Goal: Task Accomplishment & Management: Use online tool/utility

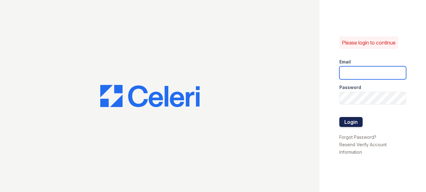
type input "prescottpark2@cafmanagement.com"
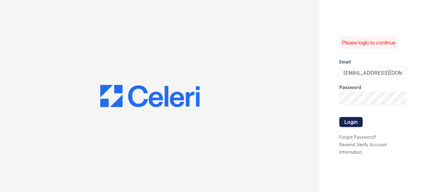
click at [349, 121] on button "Login" at bounding box center [350, 122] width 23 height 10
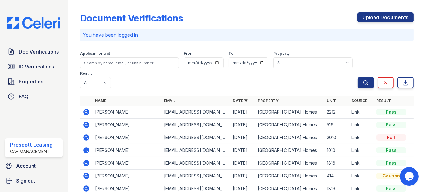
click at [182, 14] on div "Document Verifications Upload Documents" at bounding box center [246, 20] width 333 height 16
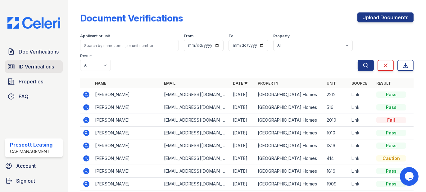
click at [34, 65] on span "ID Verifications" at bounding box center [36, 66] width 35 height 7
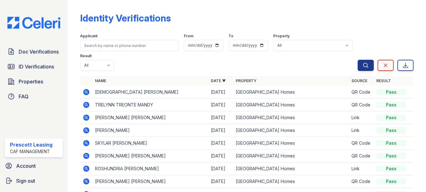
click at [85, 89] on icon at bounding box center [86, 92] width 6 height 6
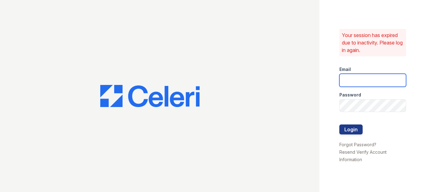
type input "prescottpark2@cafmanagement.com"
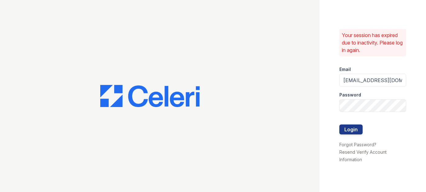
click at [337, 128] on div "Your session has expired due to inactivity. Please log in again. Email prescott…" at bounding box center [373, 96] width 107 height 192
click at [350, 128] on button "Login" at bounding box center [350, 129] width 23 height 10
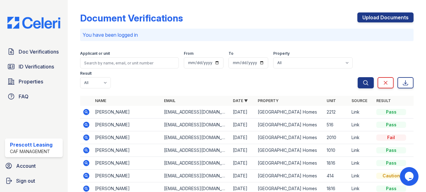
scroll to position [31, 0]
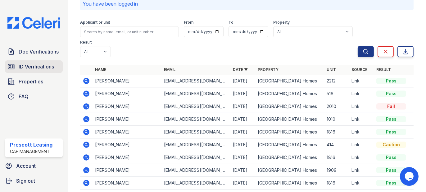
click at [24, 69] on span "ID Verifications" at bounding box center [36, 66] width 35 height 7
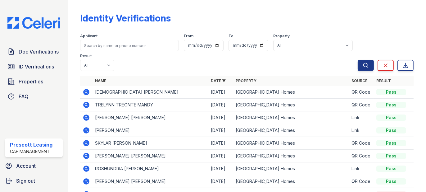
click at [85, 92] on icon at bounding box center [86, 92] width 2 height 2
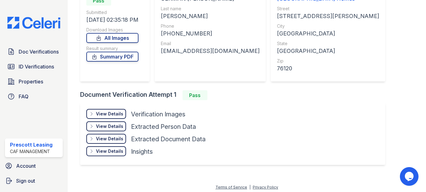
scroll to position [76, 0]
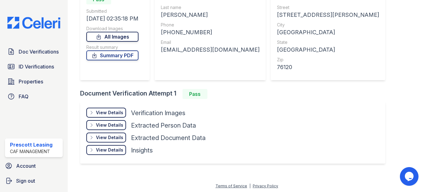
click at [115, 35] on link "All Images" at bounding box center [112, 37] width 52 height 10
click at [100, 114] on div "View Details" at bounding box center [109, 112] width 27 height 6
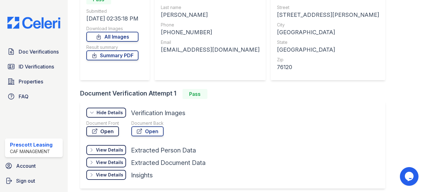
click at [106, 129] on link "Open" at bounding box center [102, 131] width 33 height 10
